Goal: Find specific page/section: Find specific page/section

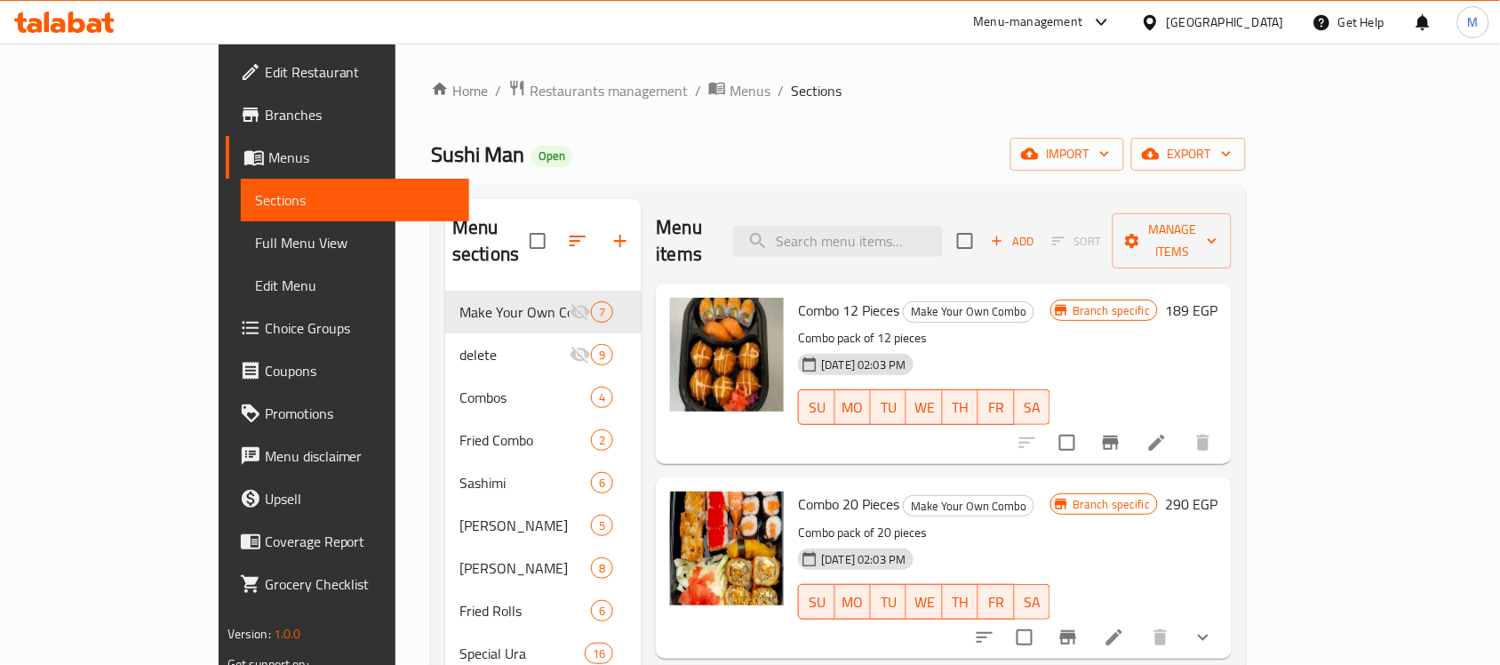
click at [87, 20] on icon at bounding box center [64, 22] width 100 height 21
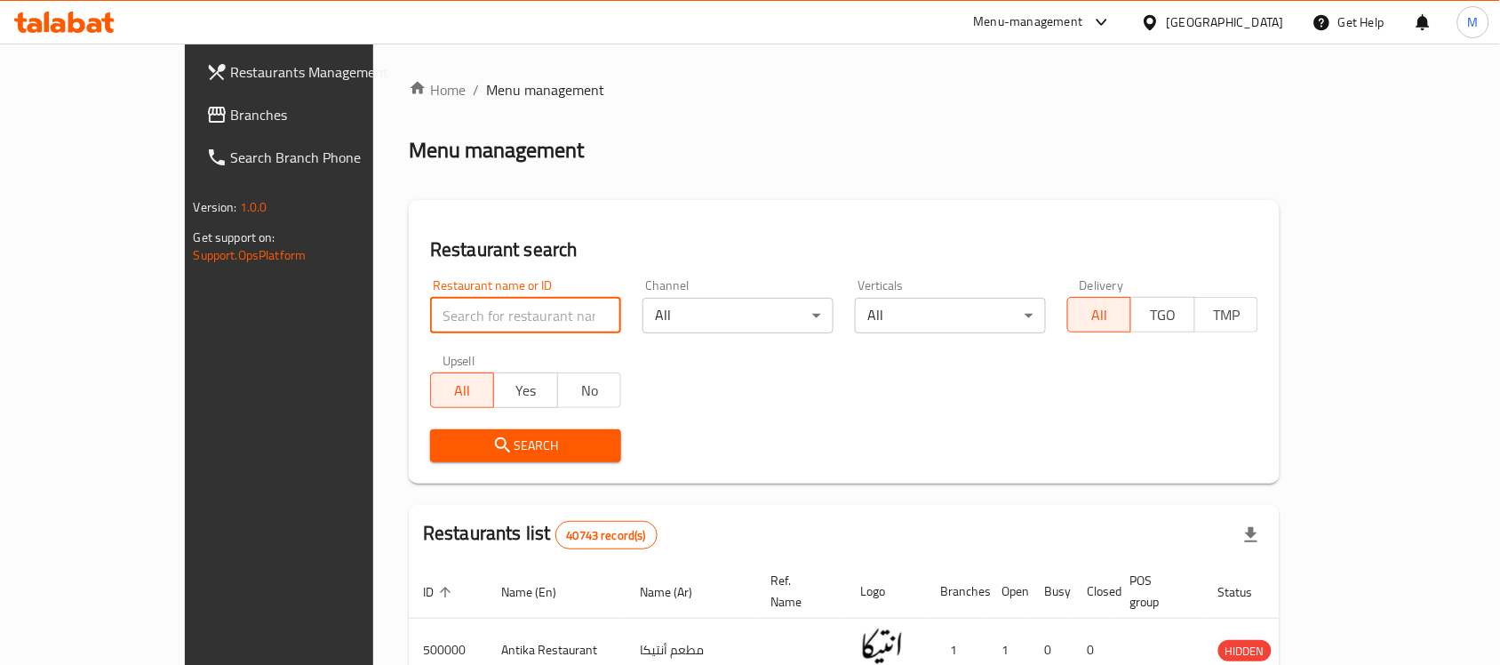
click at [445, 317] on input "search" at bounding box center [525, 316] width 191 height 36
click at [231, 116] on span "Branches" at bounding box center [326, 114] width 190 height 21
click at [442, 309] on input "search" at bounding box center [525, 316] width 191 height 36
paste input "502296"
type input "502296"
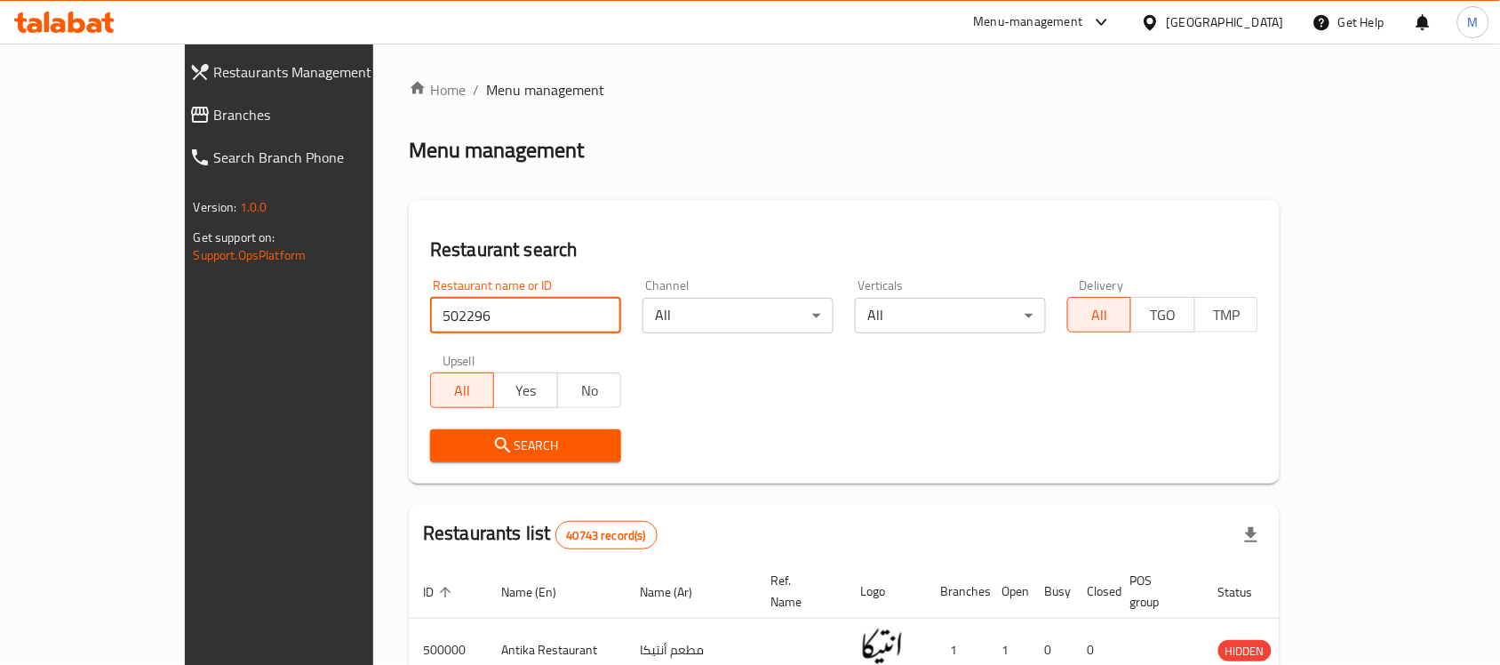
click at [615, 220] on div "Restaurant search Restaurant name or ID 502296 Restaurant name or ID Channel Al…" at bounding box center [844, 342] width 871 height 284
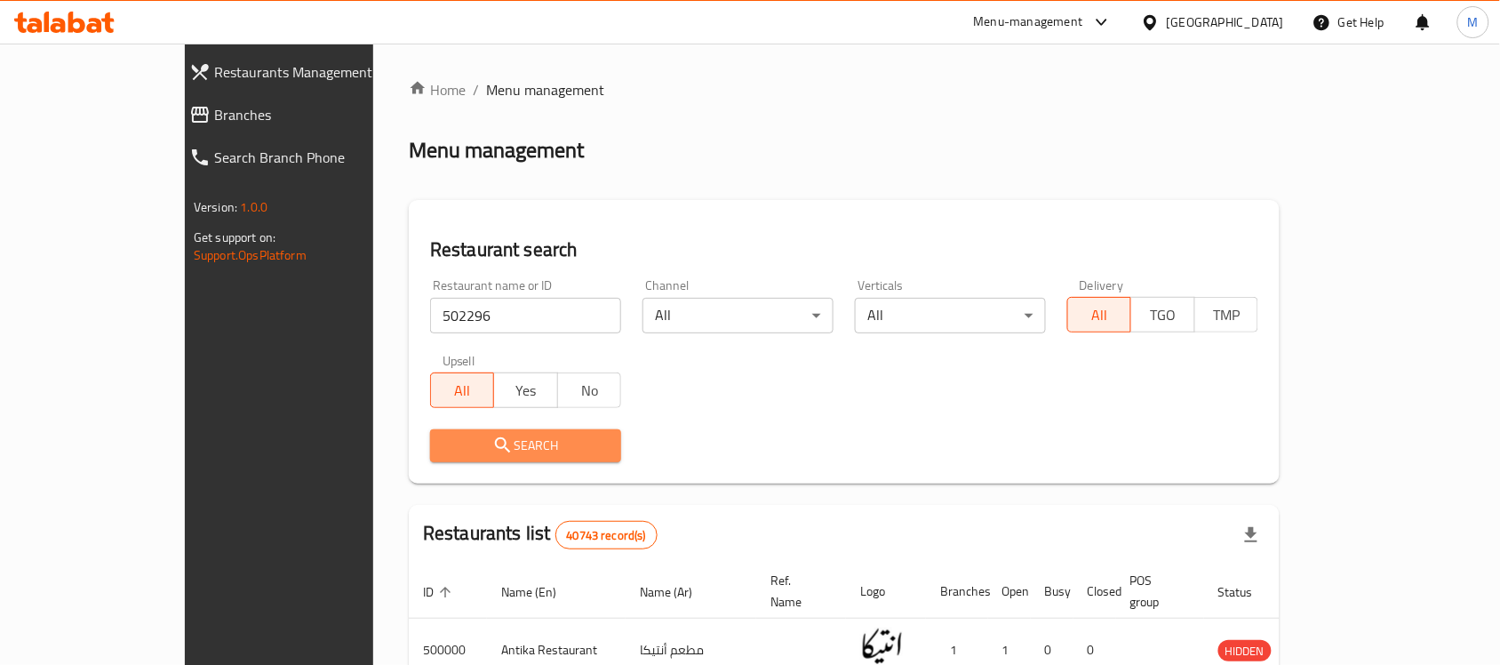
click at [444, 443] on span "Search" at bounding box center [525, 446] width 163 height 22
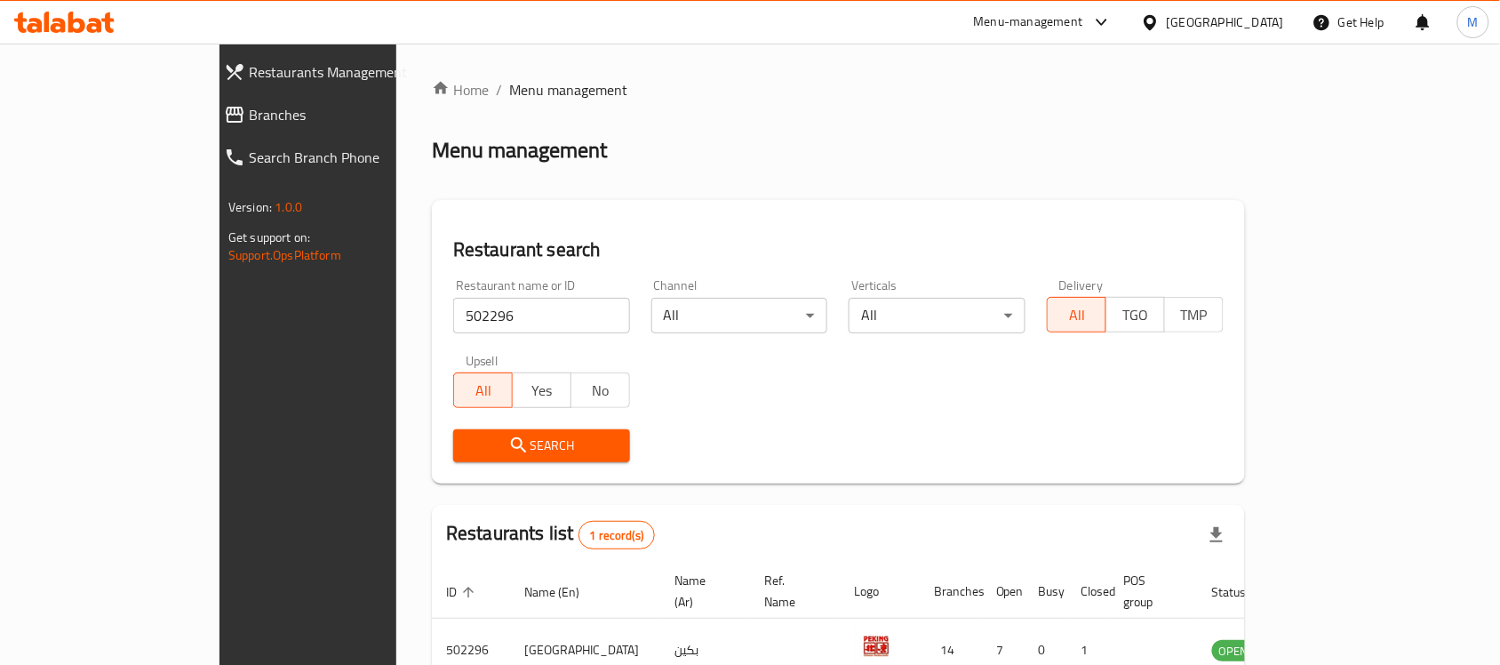
click at [756, 413] on div "Restaurant name or ID 502296 Restaurant name or ID Channel All ​ Verticals All …" at bounding box center [839, 370] width 792 height 204
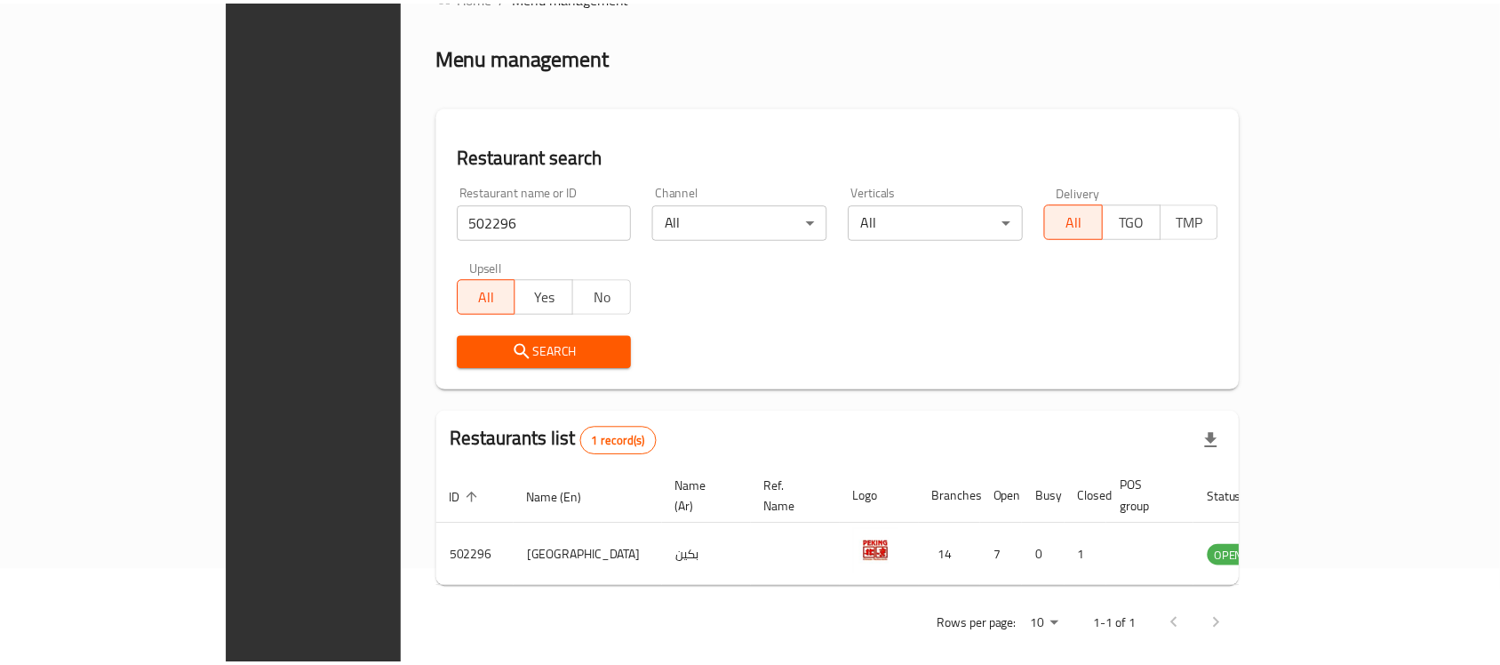
scroll to position [93, 0]
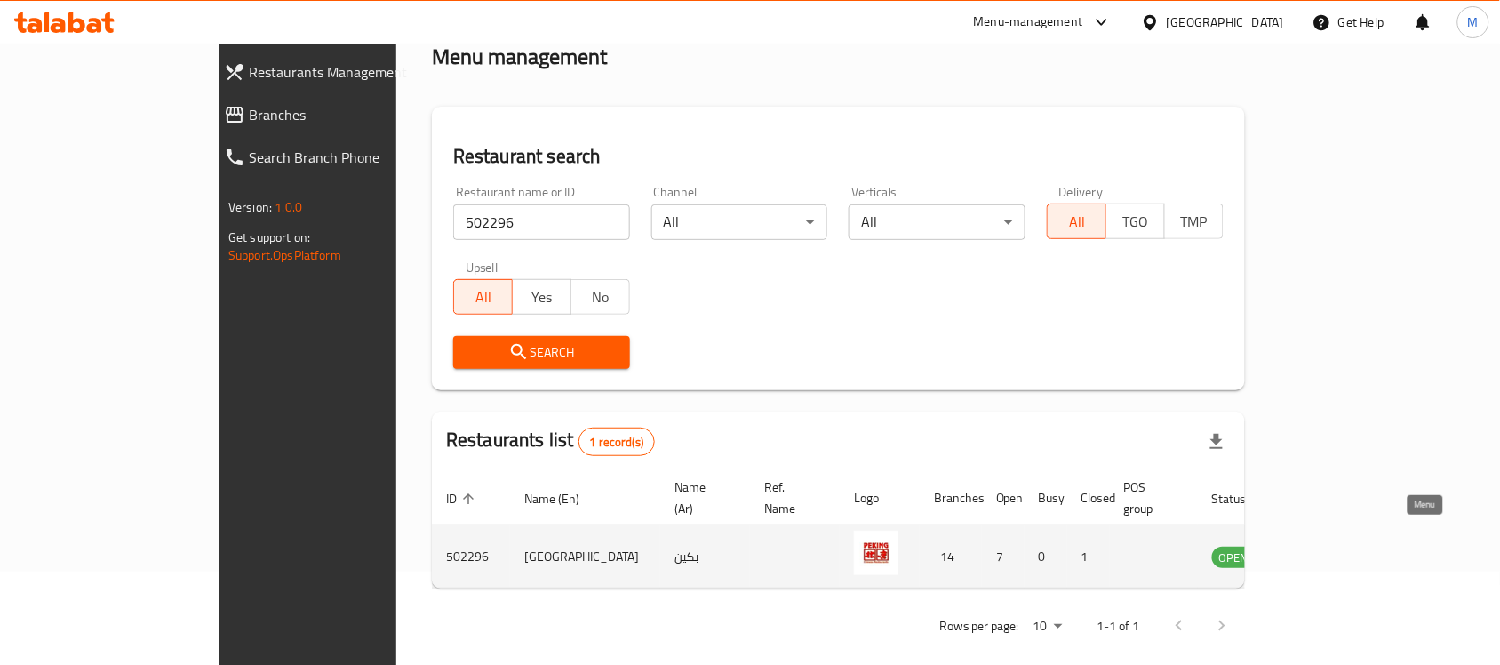
click at [1326, 550] on icon "enhanced table" at bounding box center [1317, 557] width 20 height 15
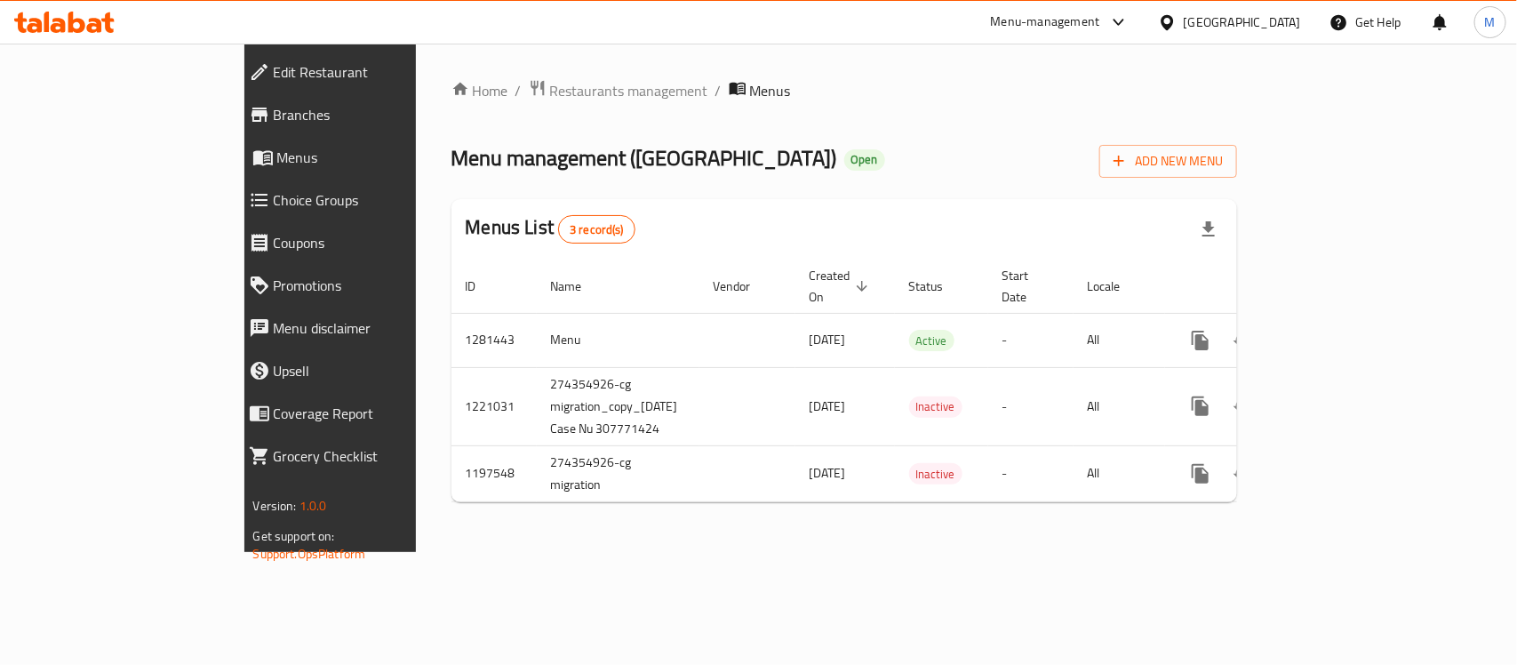
click at [274, 114] on span "Branches" at bounding box center [379, 114] width 210 height 21
